Goal: Browse casually

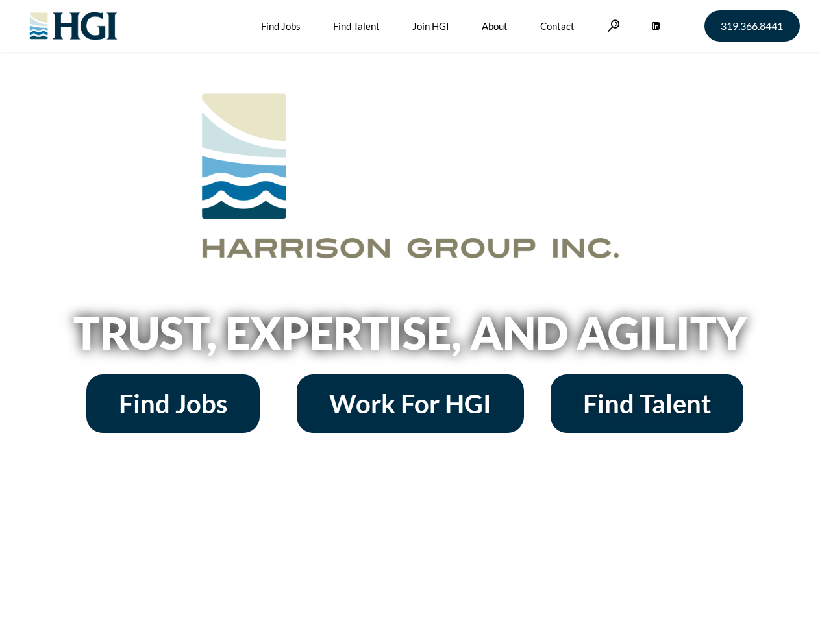
click at [410, 312] on h2 "Trust, Expertise, and Agility" at bounding box center [410, 333] width 740 height 44
click at [612, 25] on link at bounding box center [613, 25] width 13 height 12
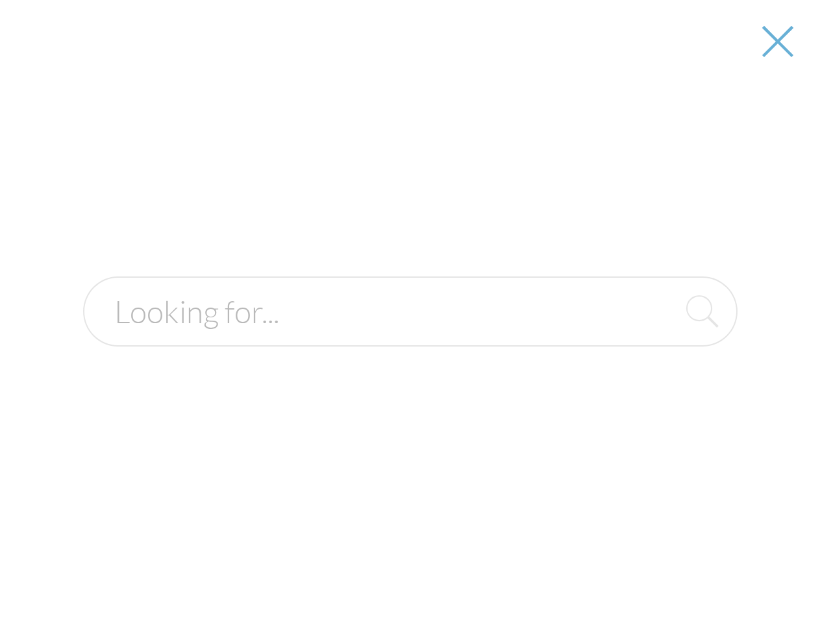
click at [410, 338] on h2 "Trust, Expertise, and Agility" at bounding box center [410, 333] width 740 height 44
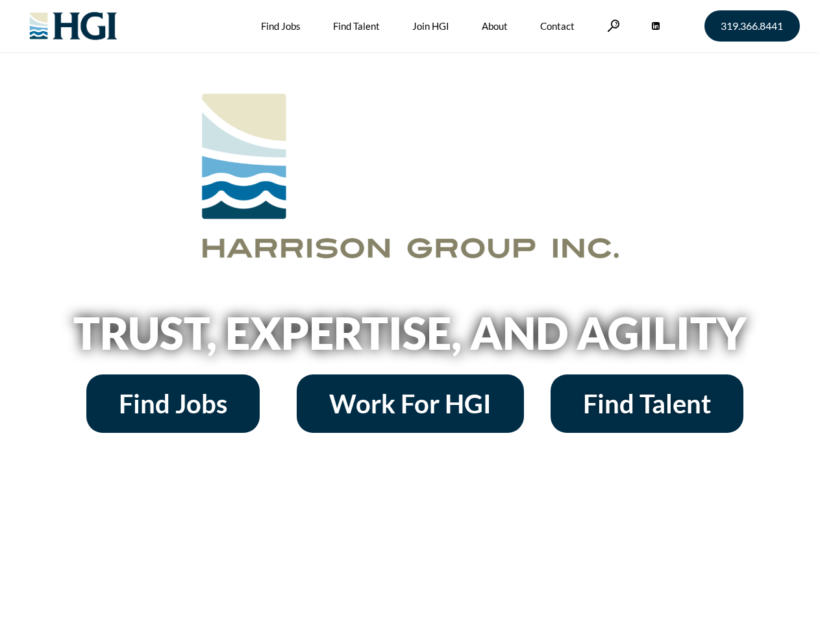
click at [410, 312] on h2 "Trust, Expertise, and Agility" at bounding box center [410, 333] width 740 height 44
click at [612, 25] on link at bounding box center [613, 25] width 13 height 12
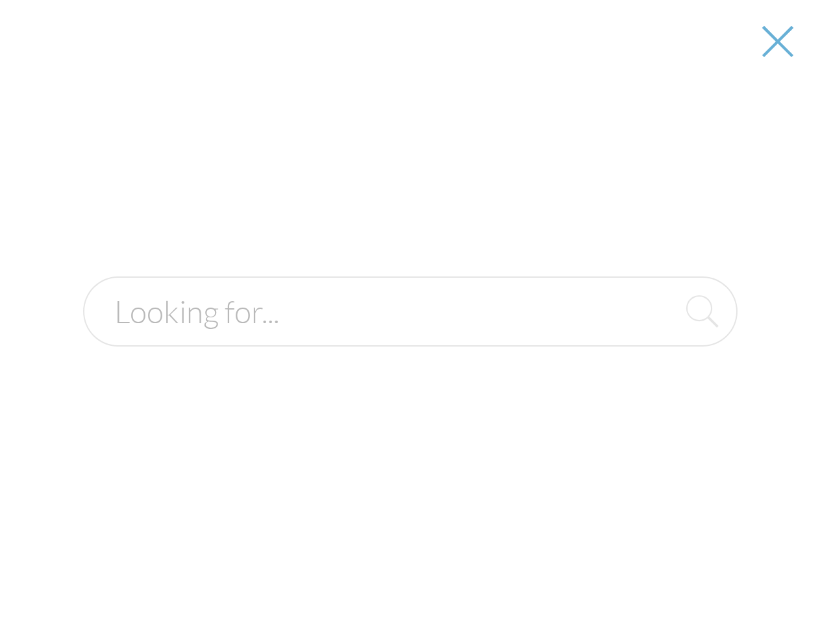
click at [410, 338] on h2 "Trust, Expertise, and Agility" at bounding box center [410, 333] width 740 height 44
